Goal: Find specific page/section: Find specific page/section

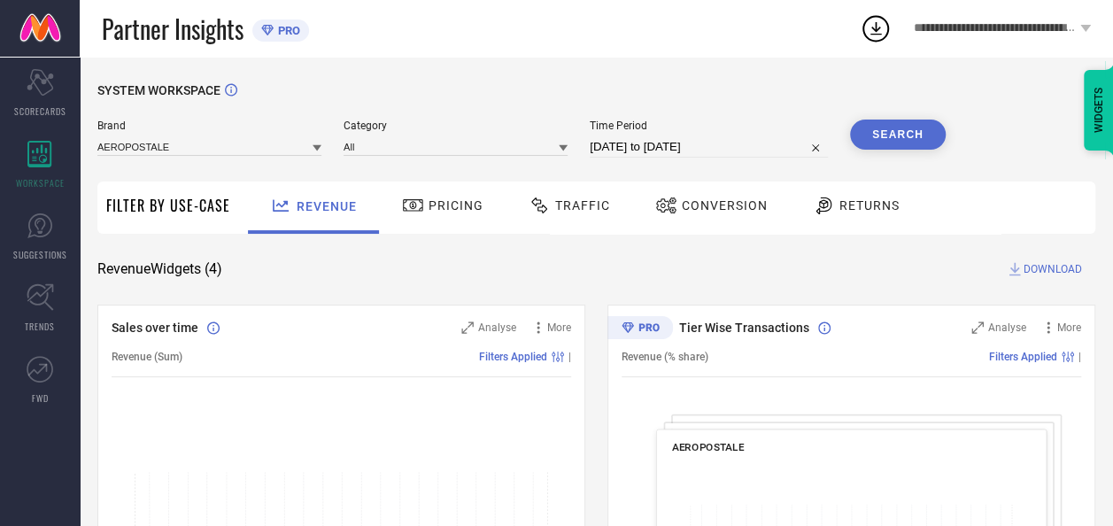
click at [318, 152] on icon at bounding box center [317, 147] width 9 height 9
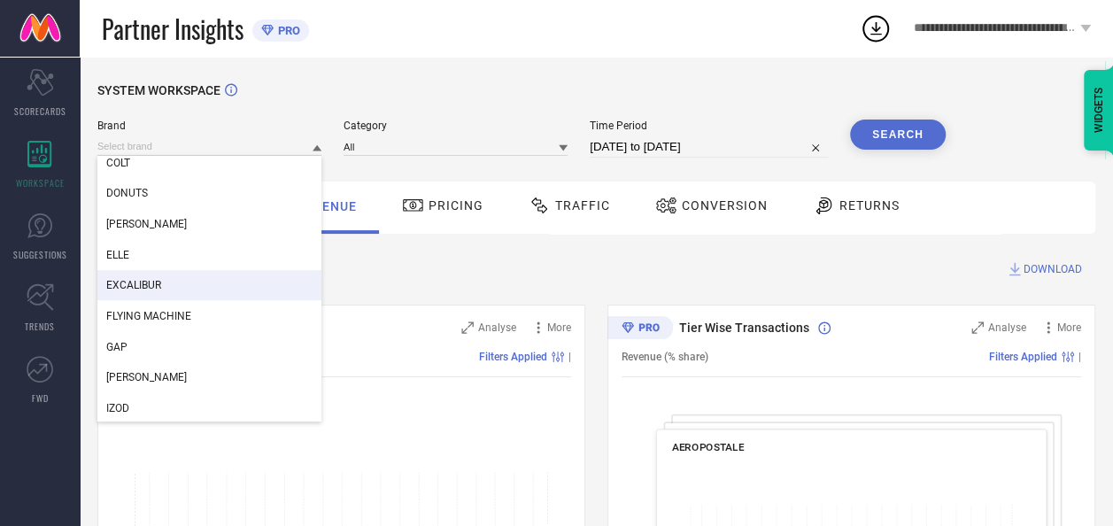
scroll to position [316, 0]
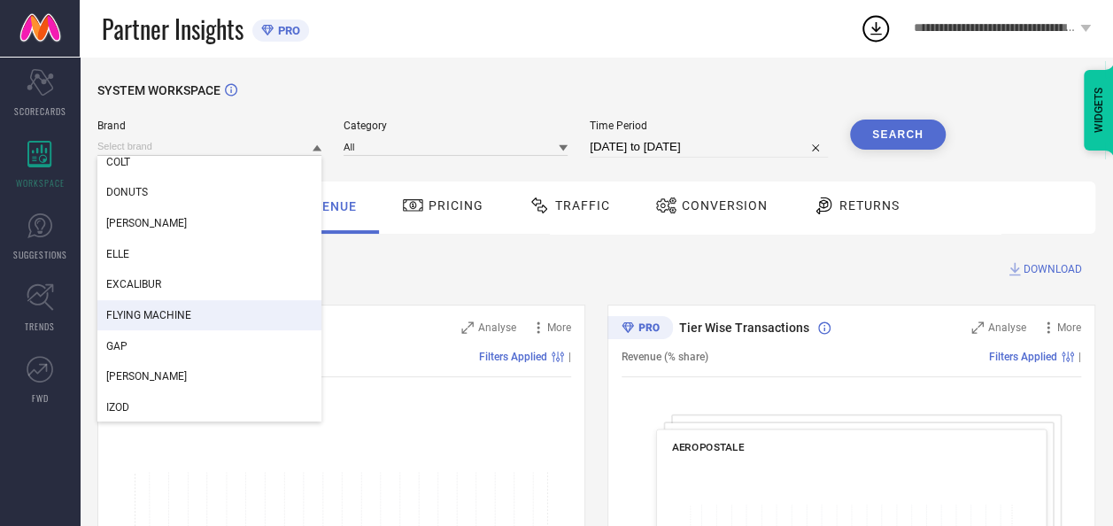
click at [205, 313] on div "FLYING MACHINE" at bounding box center [209, 315] width 224 height 30
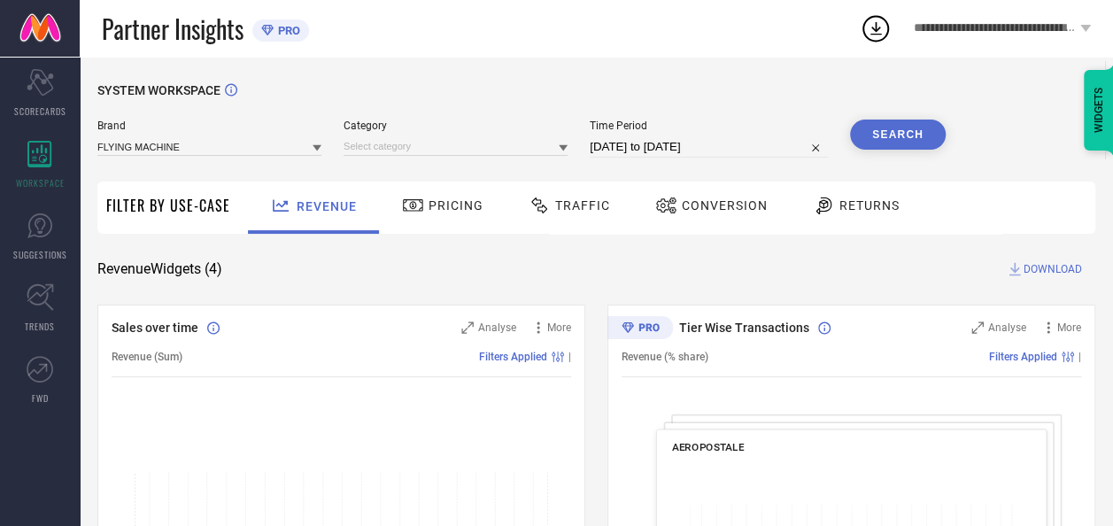
click at [562, 147] on icon at bounding box center [563, 148] width 9 height 6
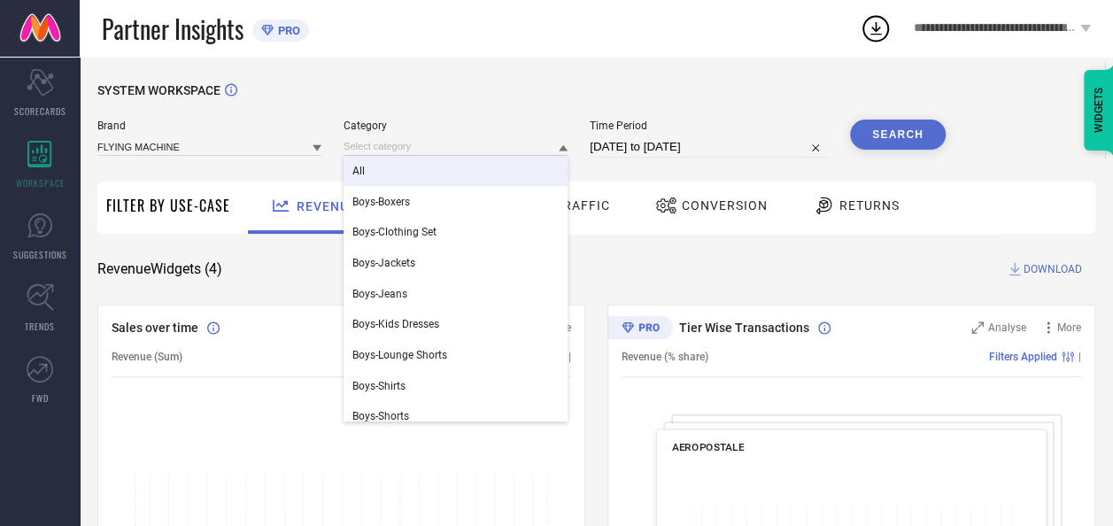
click at [405, 175] on div "All" at bounding box center [456, 171] width 224 height 30
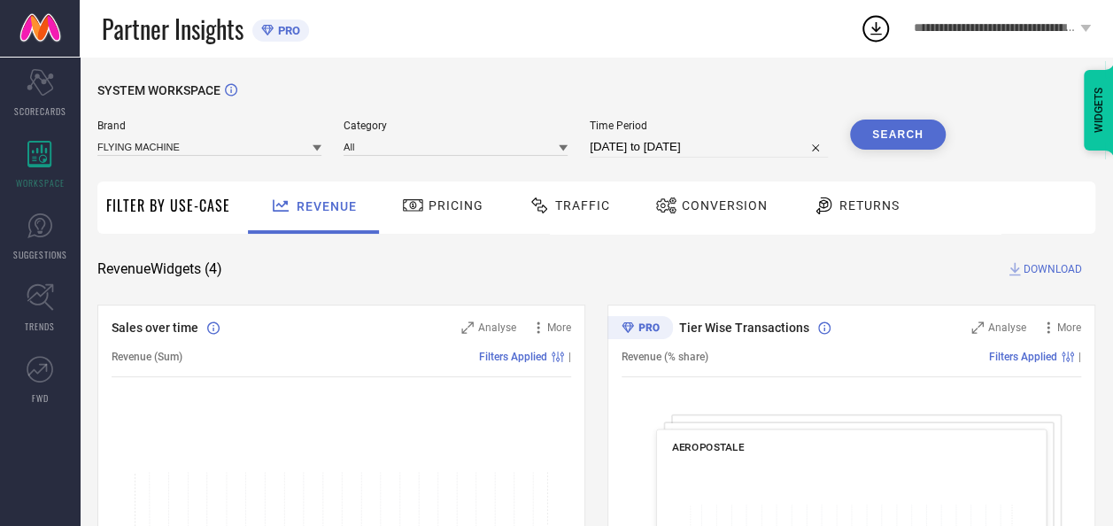
click at [420, 270] on div "Revenue Widgets ( 4 ) DOWNLOAD" at bounding box center [596, 269] width 998 height 18
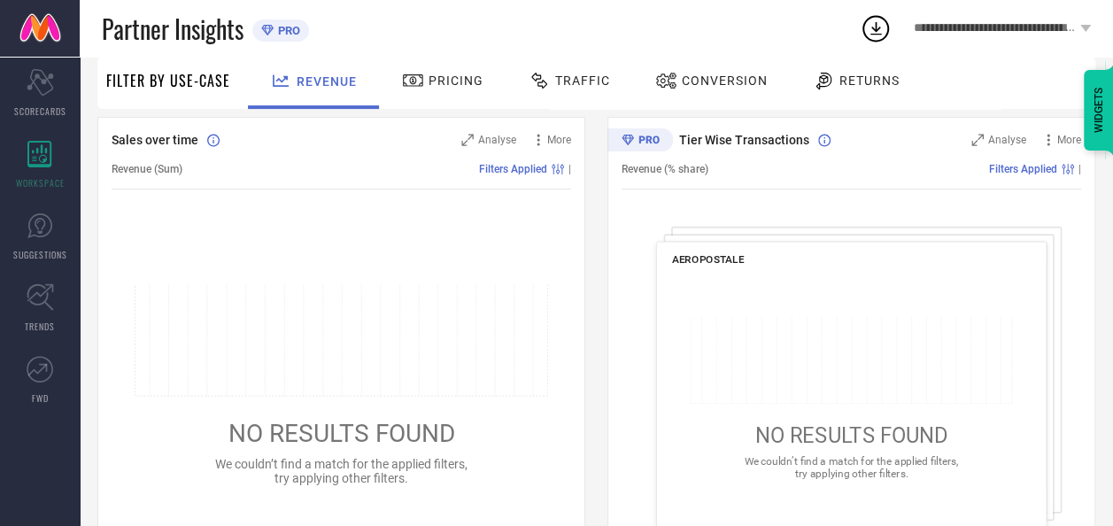
scroll to position [0, 0]
